Goal: Navigation & Orientation: Find specific page/section

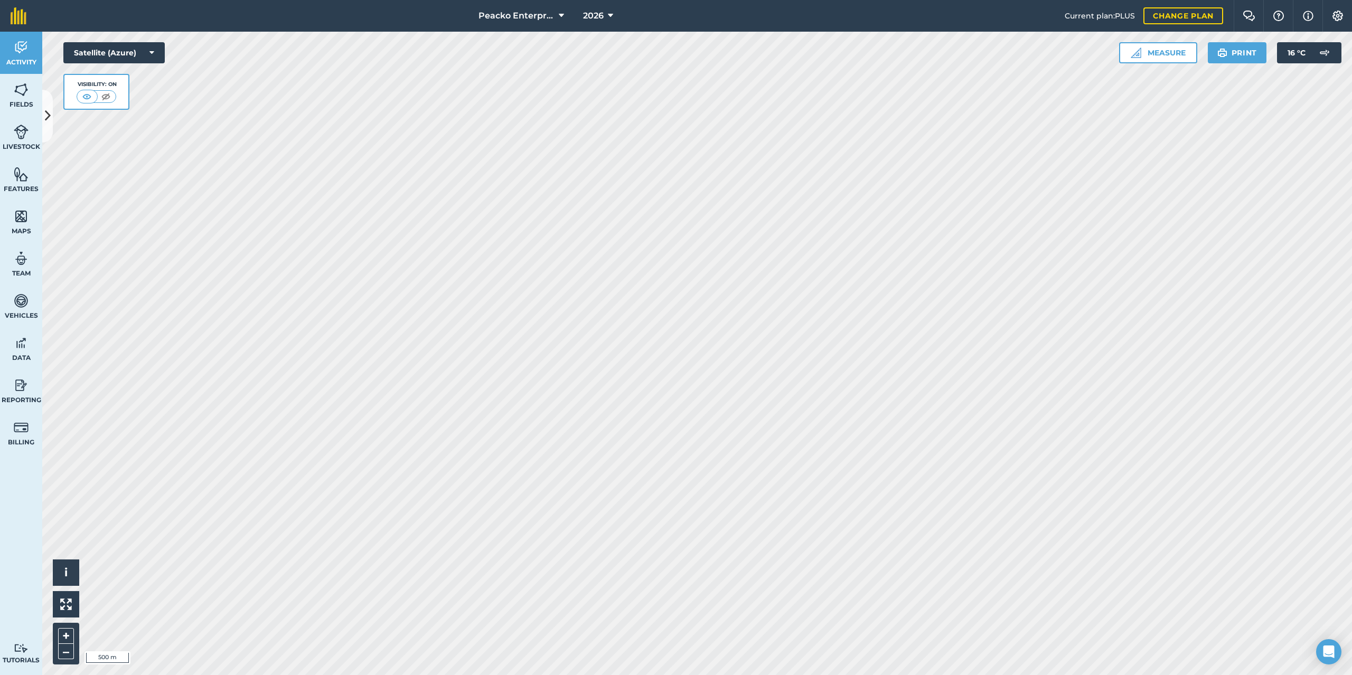
click at [47, 126] on button at bounding box center [47, 116] width 11 height 53
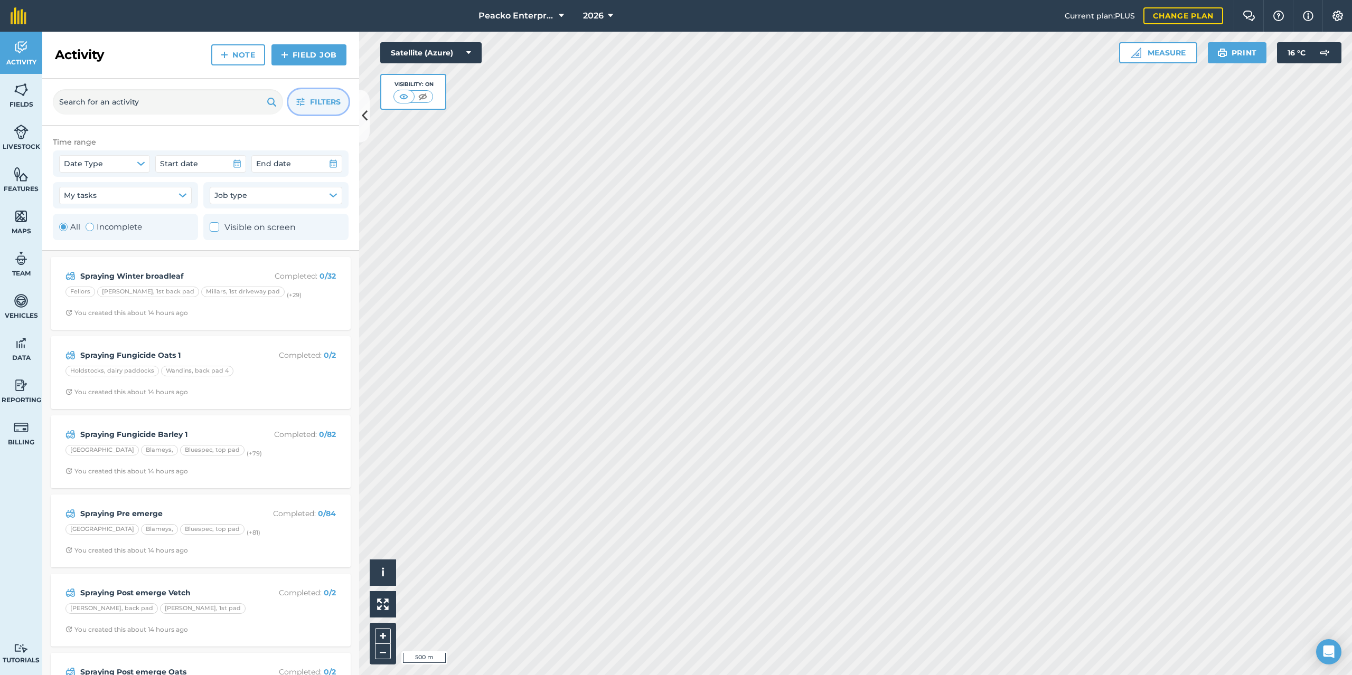
click at [335, 106] on span "Filters" at bounding box center [325, 102] width 31 height 12
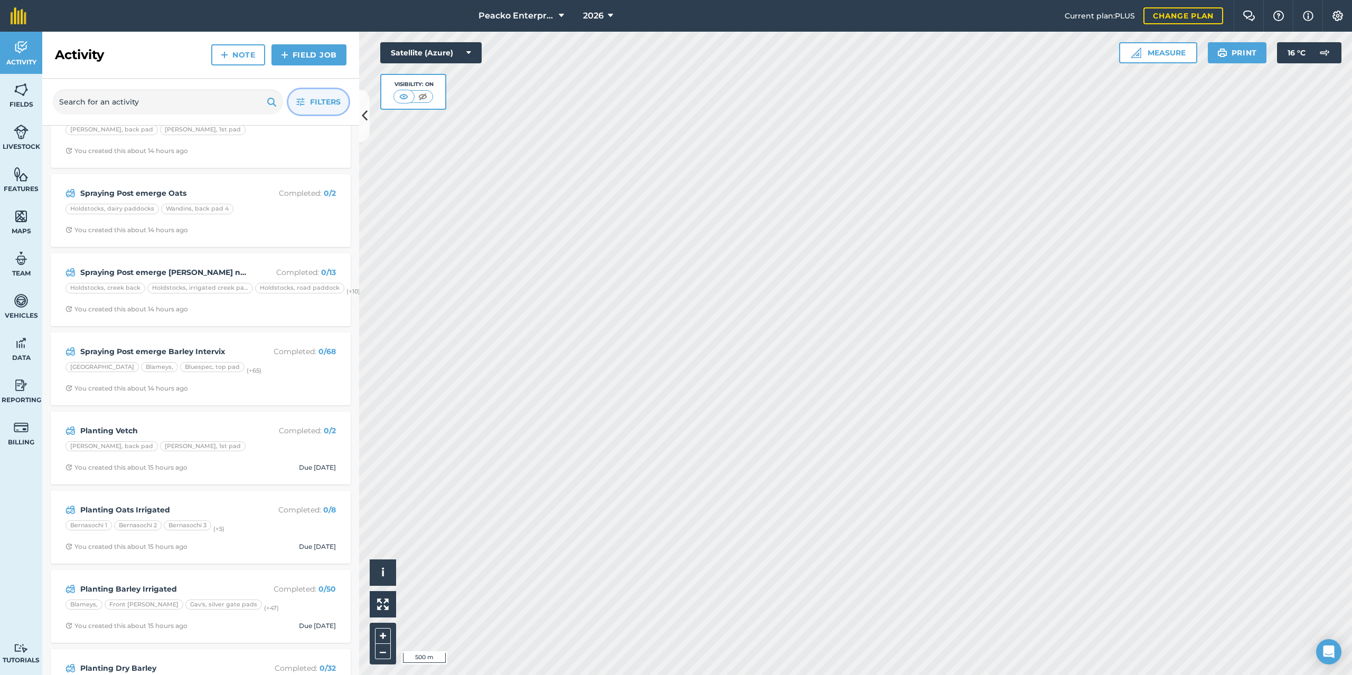
scroll to position [370, 0]
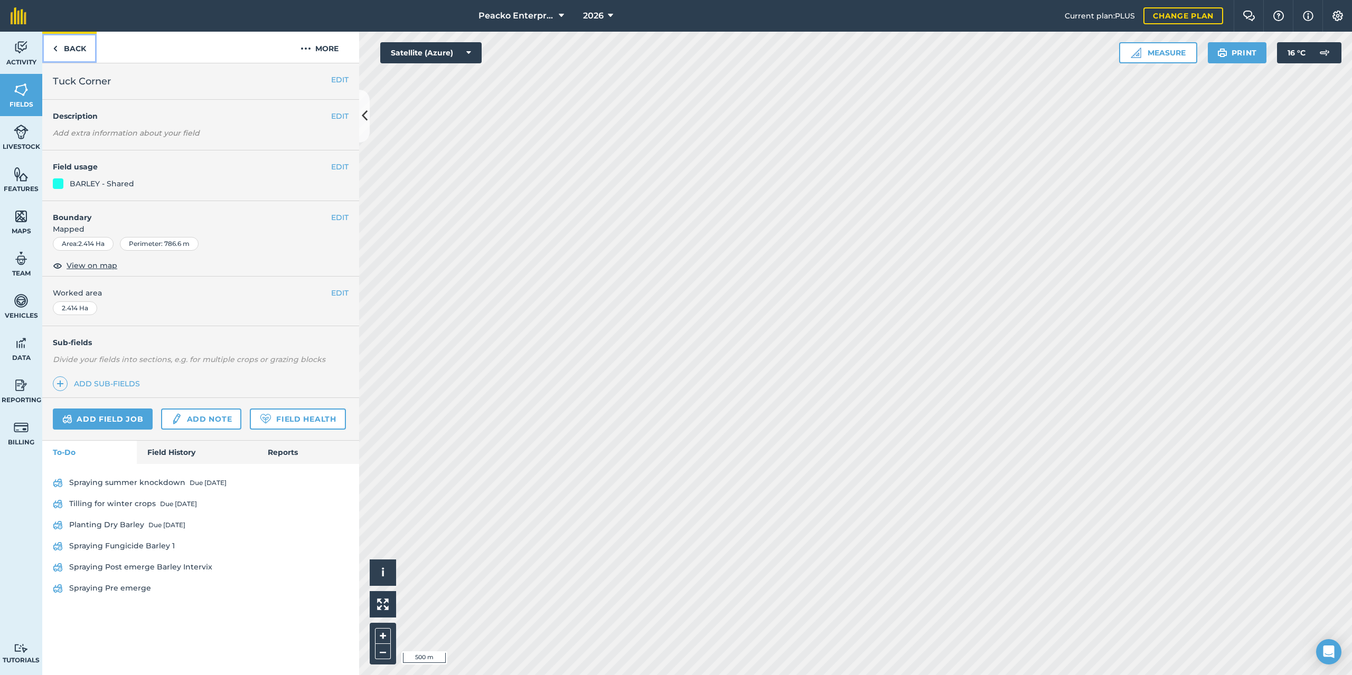
click at [59, 39] on link "Back" at bounding box center [69, 47] width 54 height 31
click at [69, 47] on link "Back" at bounding box center [69, 47] width 54 height 31
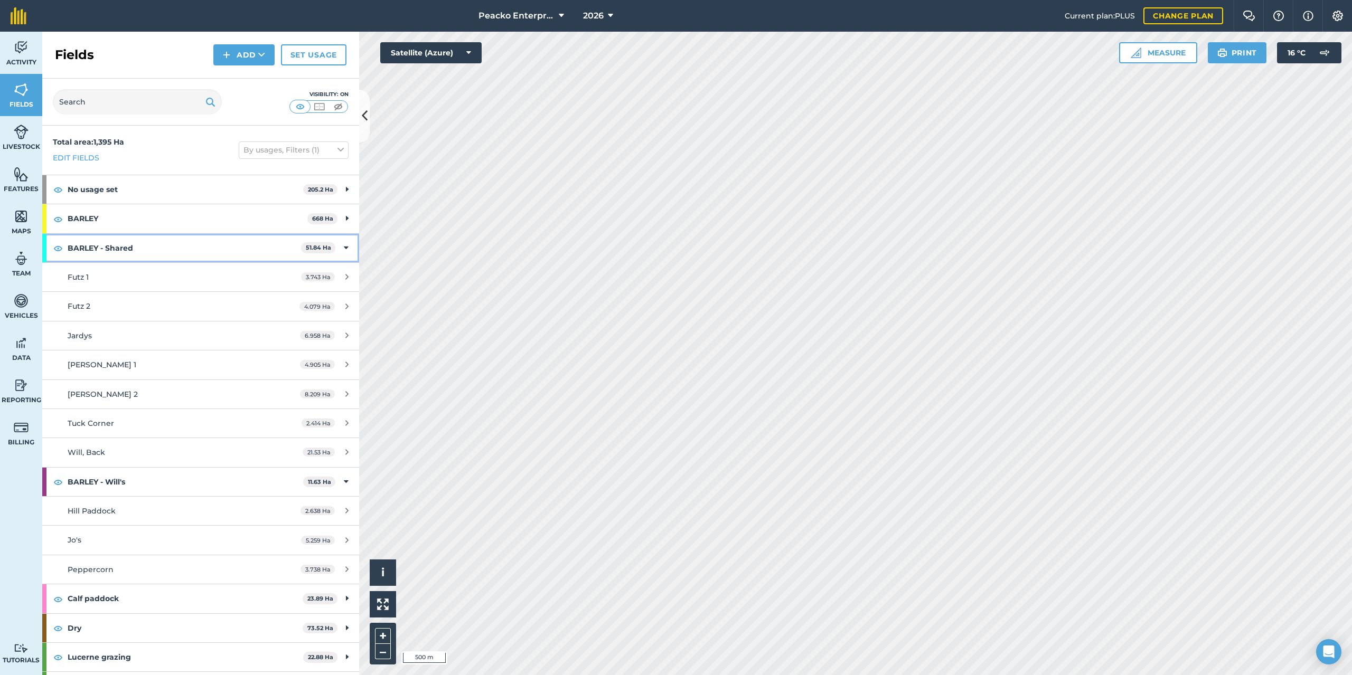
click at [344, 245] on icon at bounding box center [346, 248] width 5 height 12
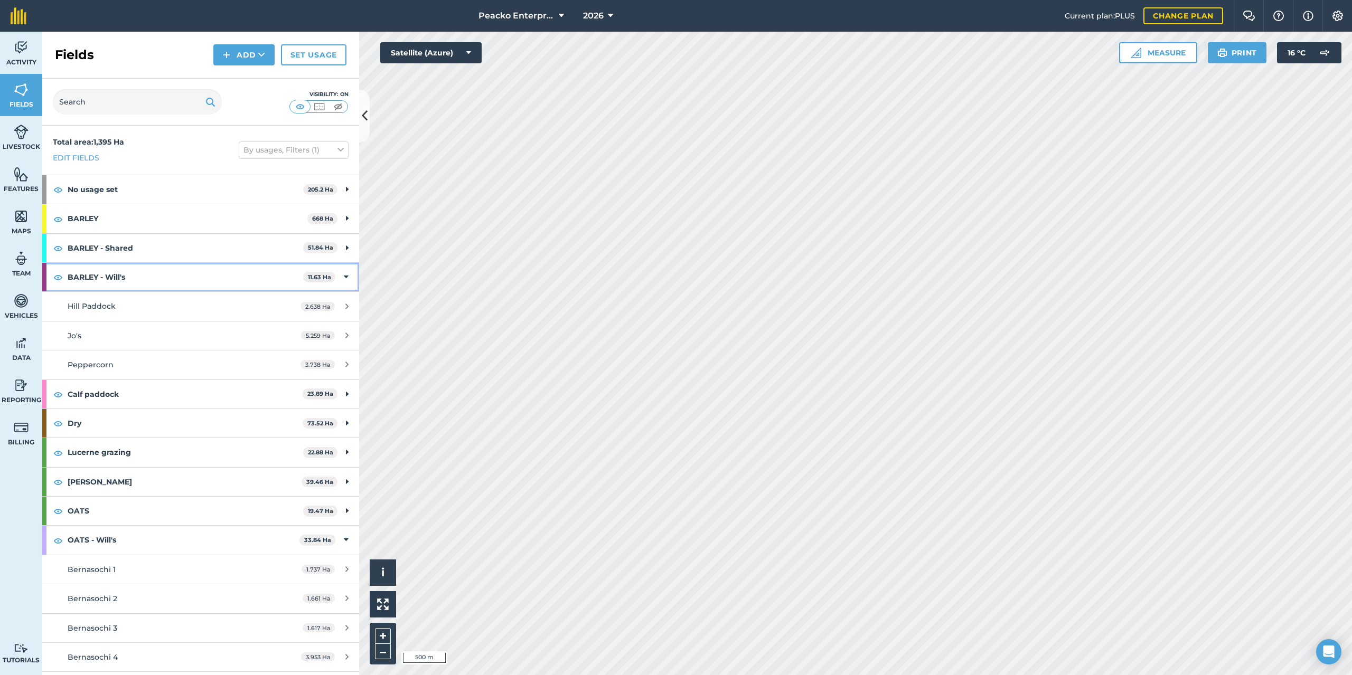
click at [341, 277] on div "BARLEY - [PERSON_NAME]'s 11.63 Ha" at bounding box center [200, 277] width 317 height 29
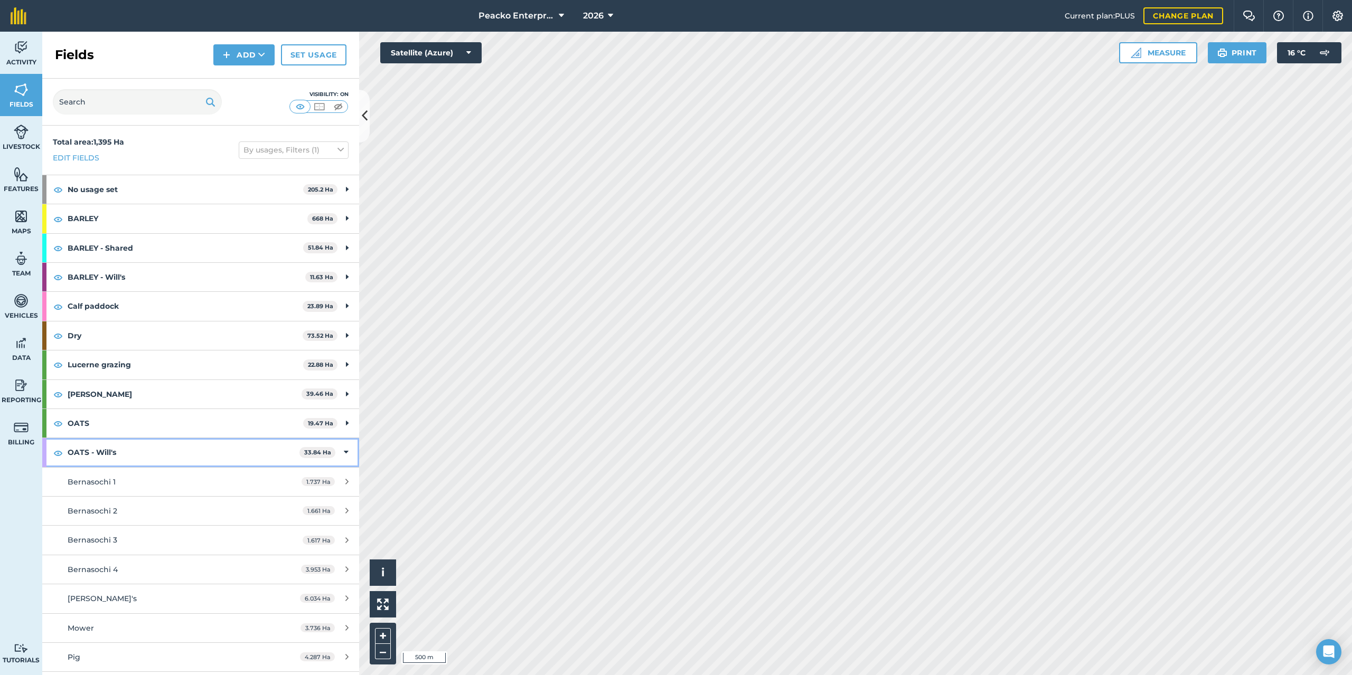
click at [344, 452] on icon at bounding box center [346, 453] width 5 height 12
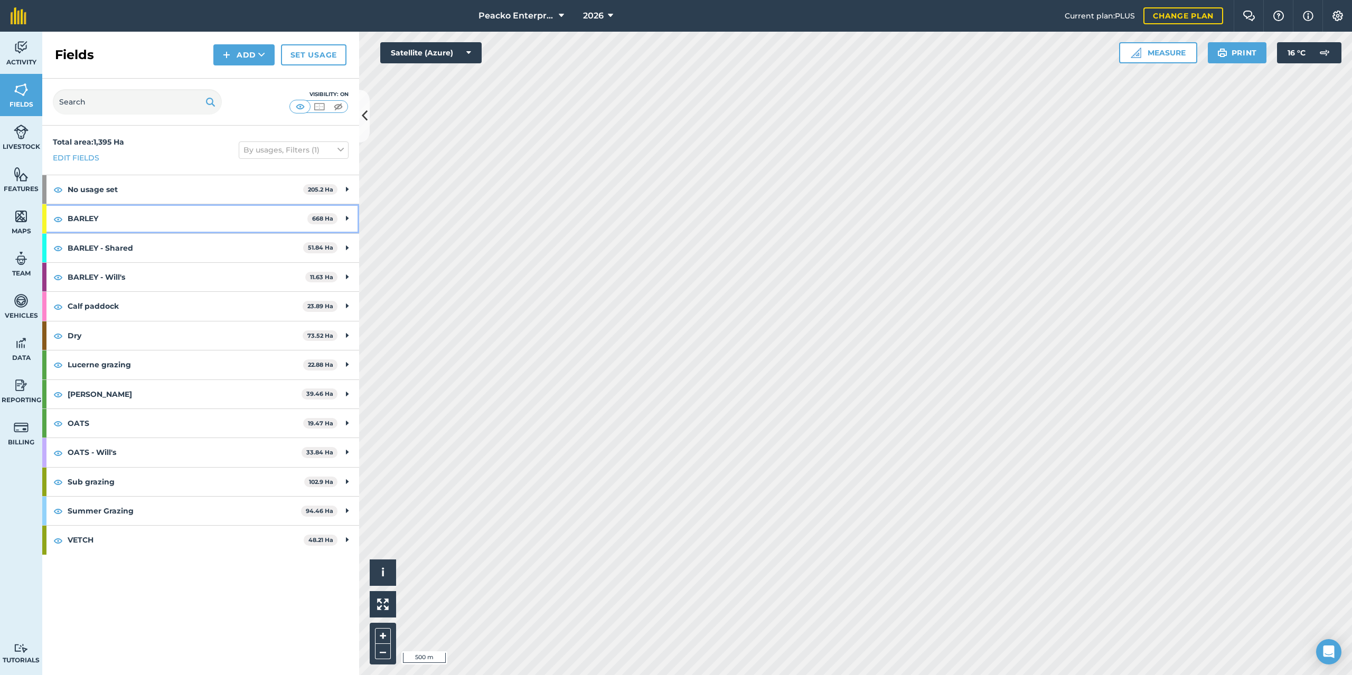
click at [350, 218] on div "BARLEY 668 Ha" at bounding box center [200, 218] width 317 height 29
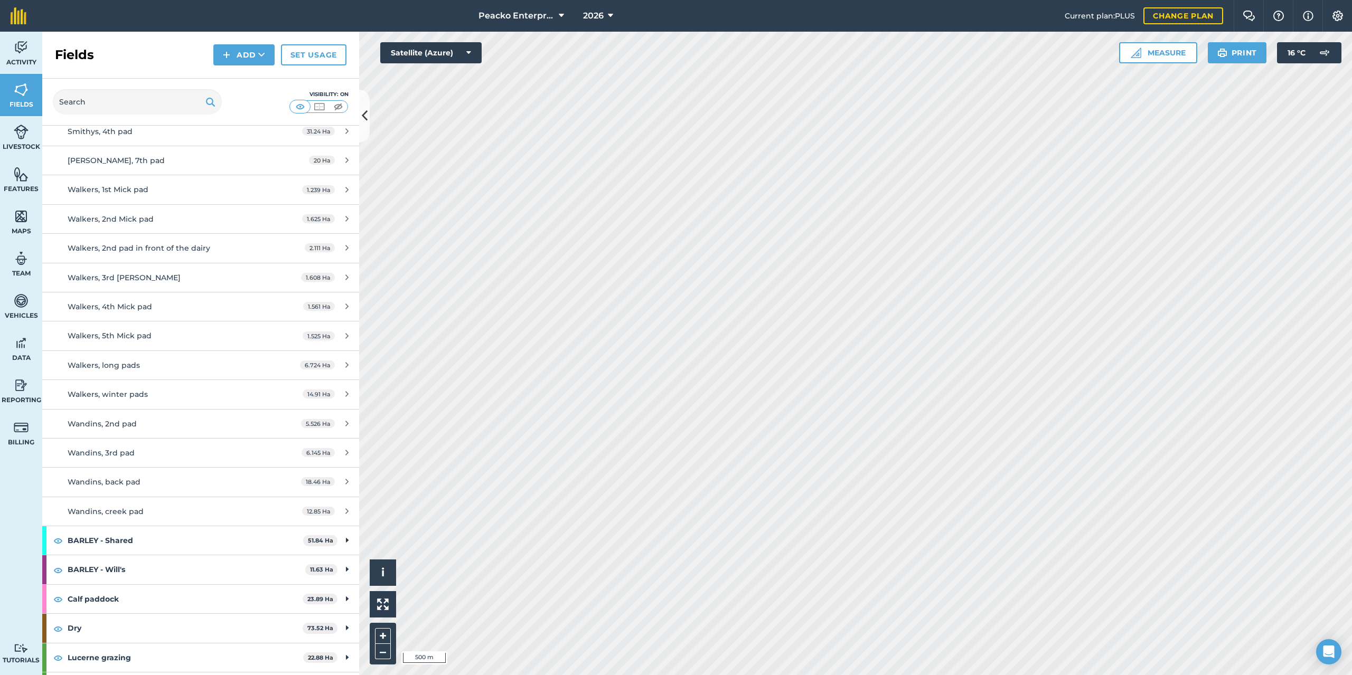
scroll to position [1848, 0]
